Goal: Transaction & Acquisition: Purchase product/service

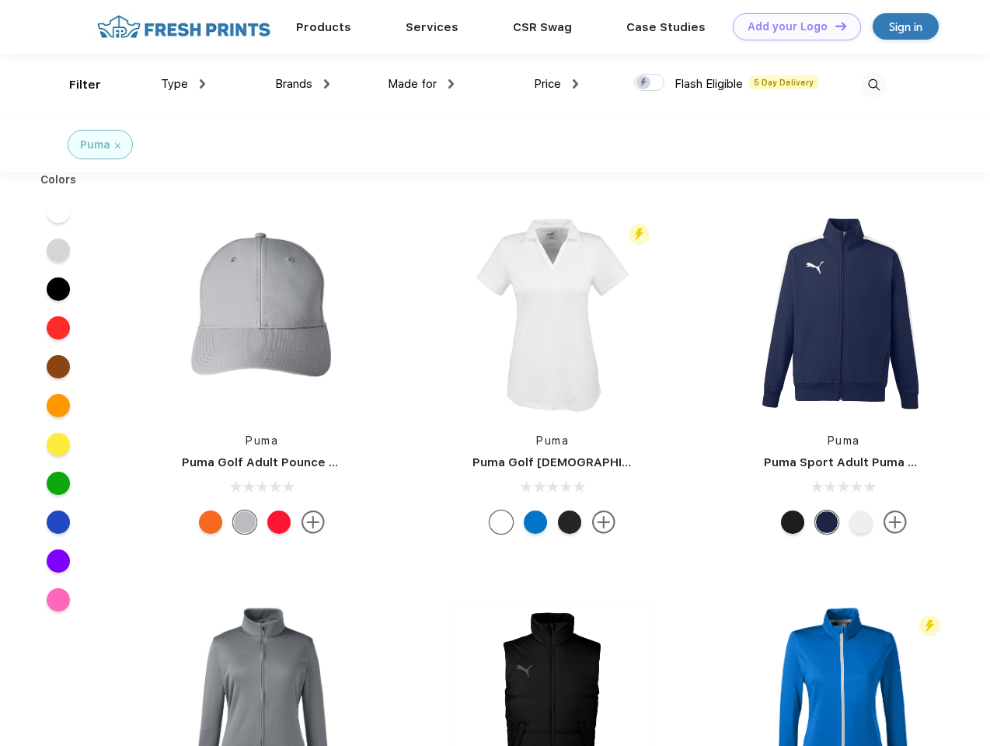
click at [791, 26] on link "Add your Logo Design Tool" at bounding box center [797, 26] width 128 height 27
click at [0, 0] on div "Design Tool" at bounding box center [0, 0] width 0 height 0
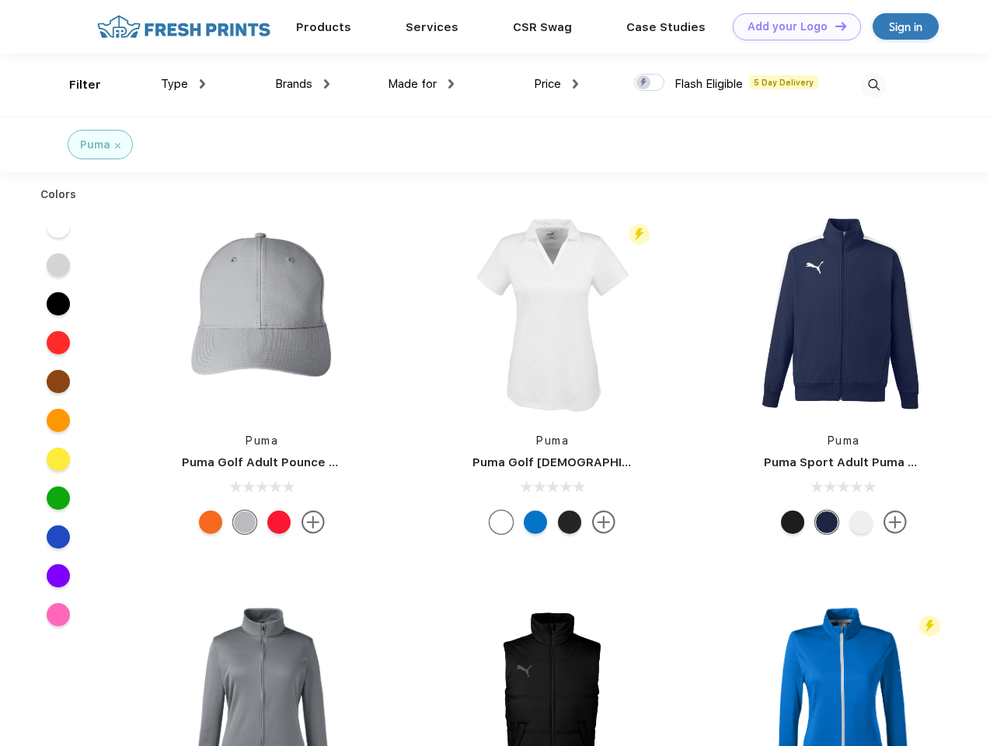
click at [834, 26] on link "Add your Logo Design Tool" at bounding box center [797, 26] width 128 height 27
click at [75, 85] on div "Filter" at bounding box center [85, 85] width 32 height 18
click at [183, 84] on span "Type" at bounding box center [174, 84] width 27 height 14
click at [302, 84] on span "Brands" at bounding box center [293, 84] width 37 height 14
click at [421, 84] on span "Made for" at bounding box center [412, 84] width 49 height 14
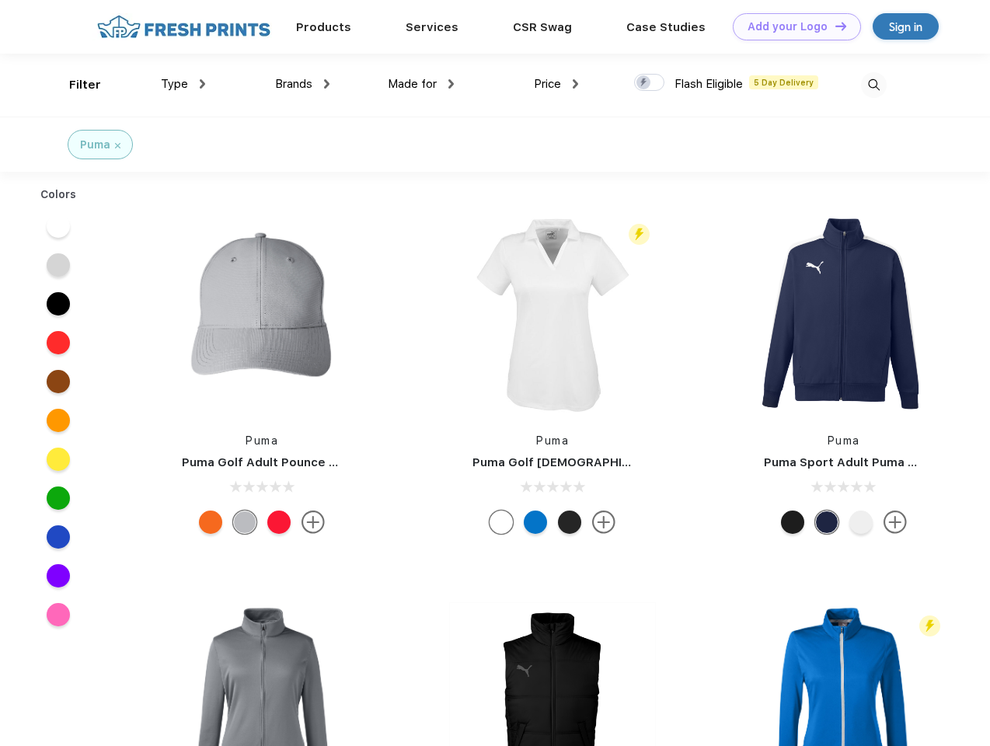
click at [556, 84] on span "Price" at bounding box center [547, 84] width 27 height 14
click at [650, 83] on div at bounding box center [649, 82] width 30 height 17
click at [644, 83] on input "checkbox" at bounding box center [639, 78] width 10 height 10
click at [873, 85] on img at bounding box center [874, 85] width 26 height 26
